Goal: Transaction & Acquisition: Purchase product/service

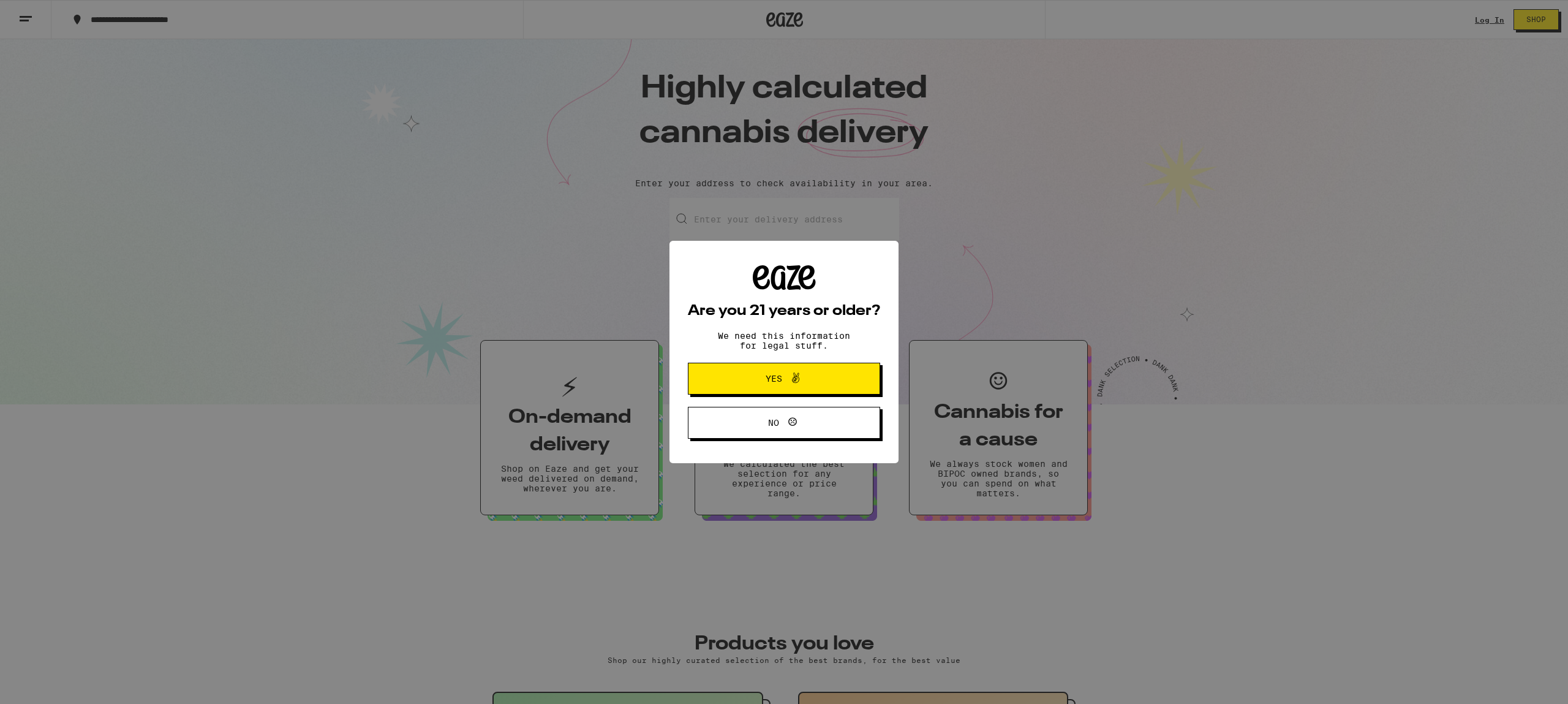
click at [797, 383] on icon at bounding box center [796, 378] width 7 height 10
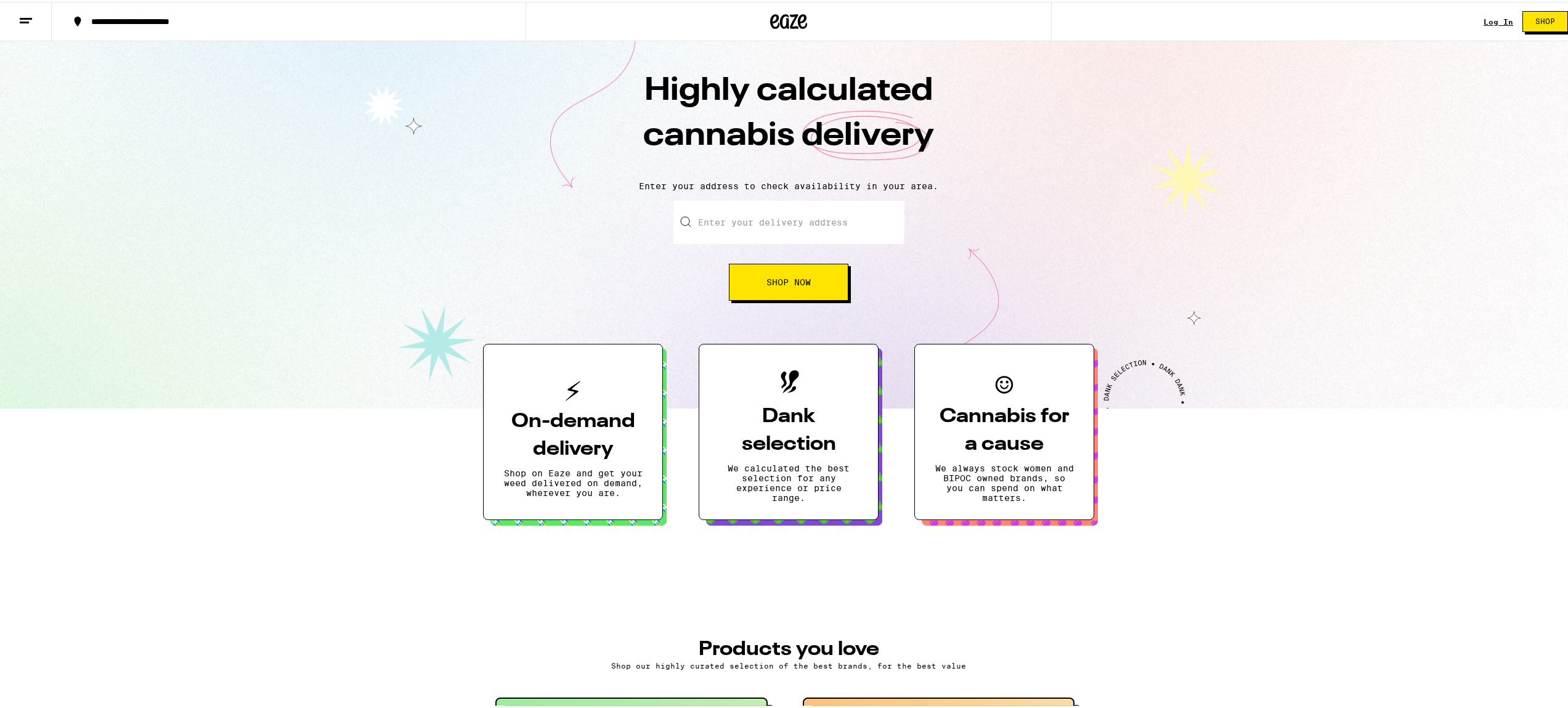
click at [782, 226] on input "Enter your delivery address" at bounding box center [789, 220] width 231 height 43
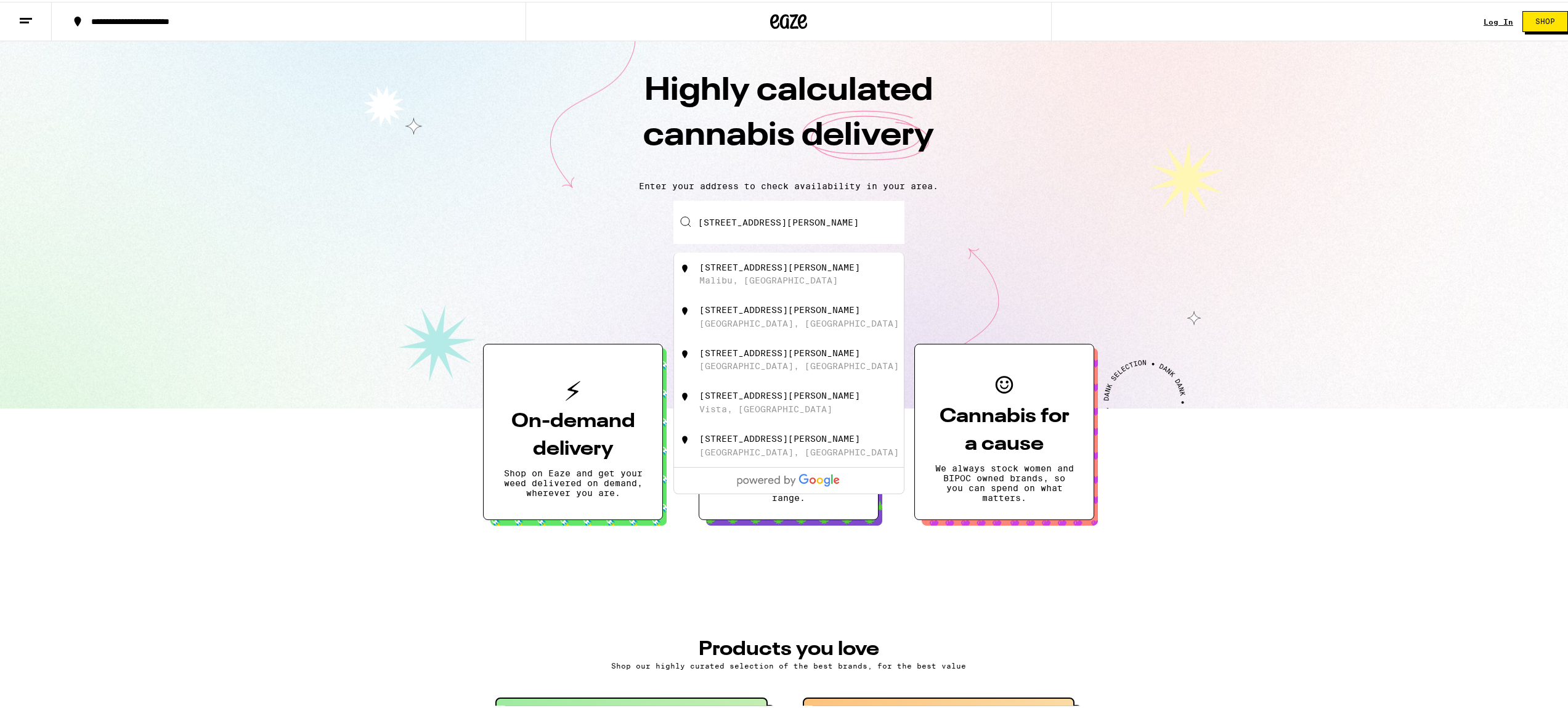
drag, startPoint x: 717, startPoint y: 221, endPoint x: 699, endPoint y: 220, distance: 18.0
click at [699, 220] on input "[STREET_ADDRESS][PERSON_NAME]" at bounding box center [789, 220] width 231 height 43
drag, startPoint x: 703, startPoint y: 220, endPoint x: 678, endPoint y: 223, distance: 25.2
click at [678, 223] on div "[GEOGRAPHIC_DATA][PERSON_NAME][STREET_ADDRESS][PERSON_NAME][STREET_ADDRESS][PER…" at bounding box center [789, 220] width 231 height 43
click at [731, 274] on div "[STREET_ADDRESS][PERSON_NAME]" at bounding box center [810, 272] width 220 height 23
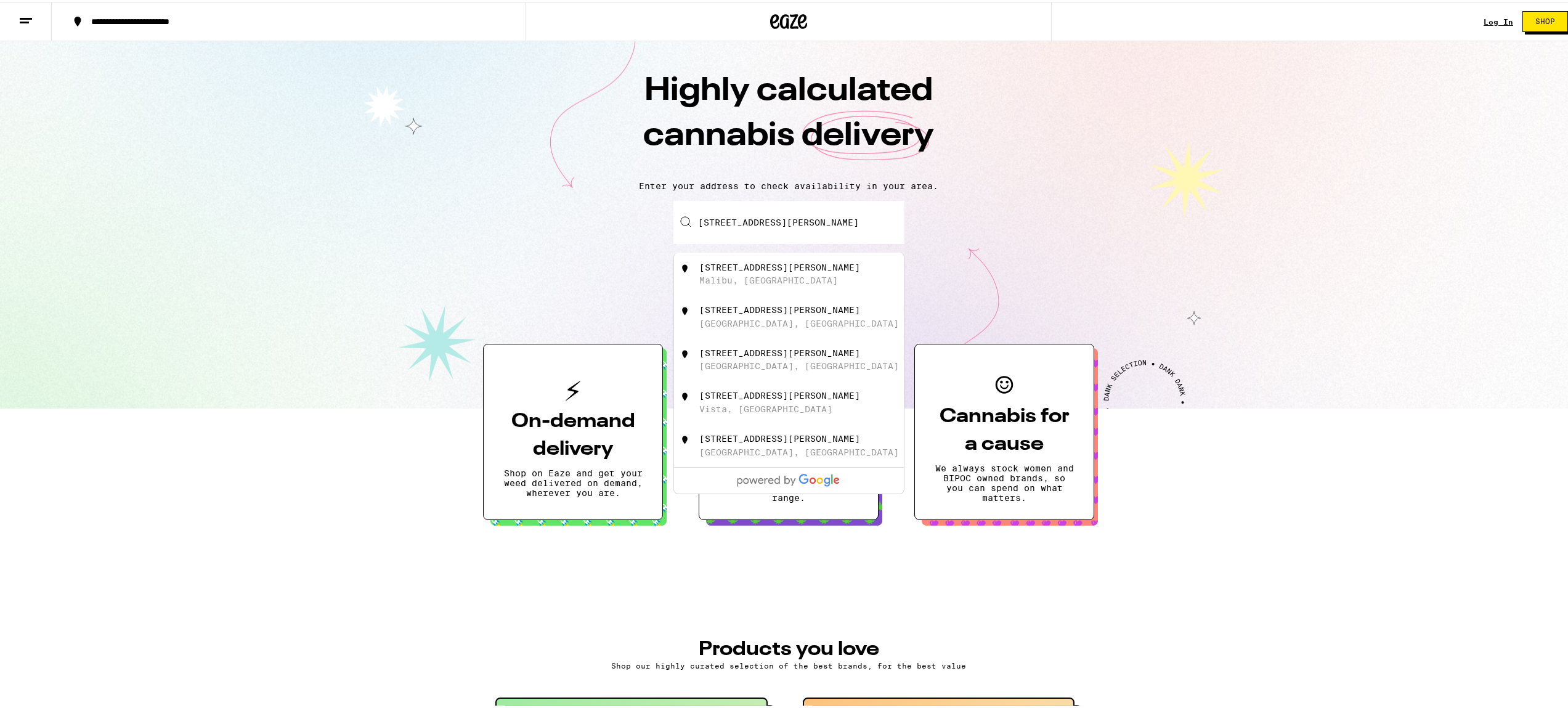
type input "[STREET_ADDRESS][PERSON_NAME]"
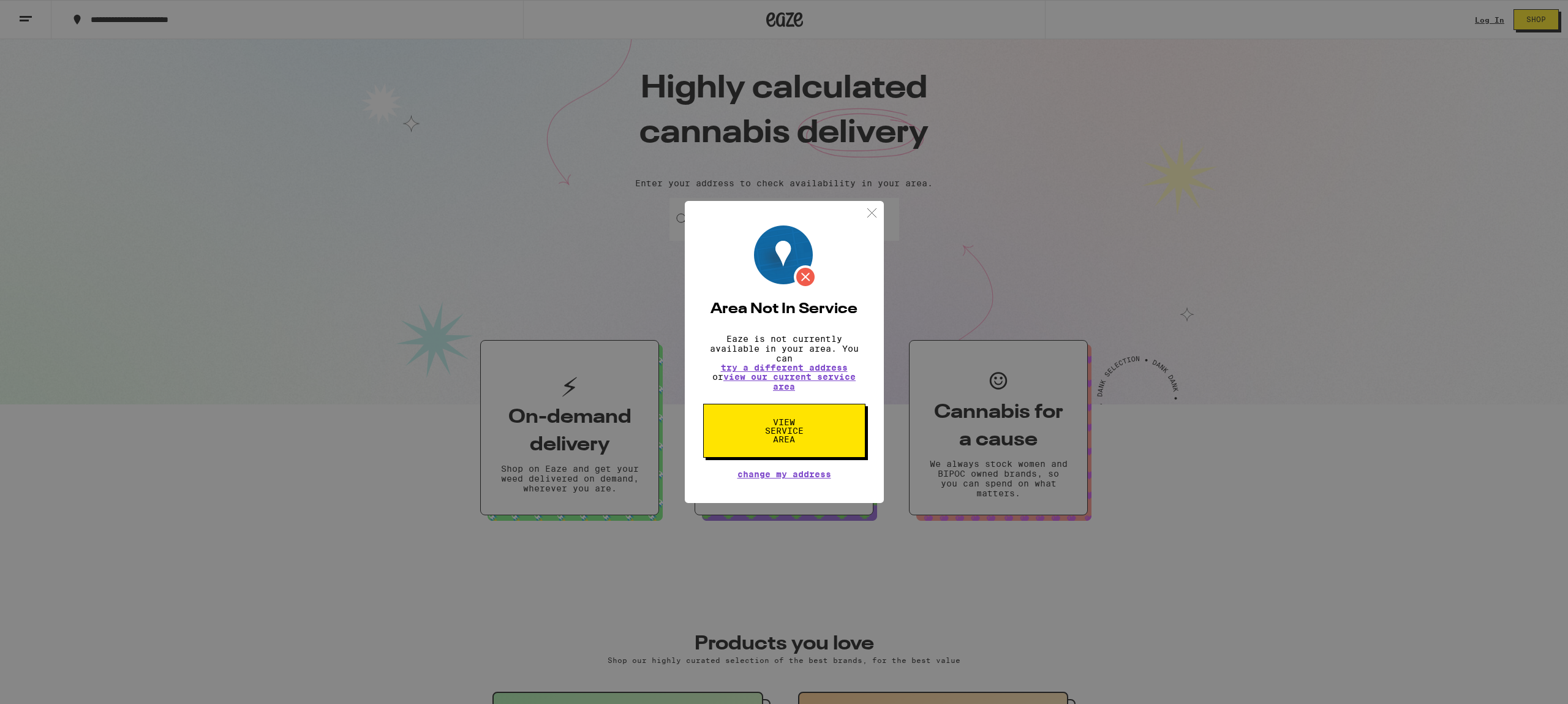
click at [872, 205] on img at bounding box center [872, 212] width 15 height 15
